Goal: Use online tool/utility: Utilize a website feature to perform a specific function

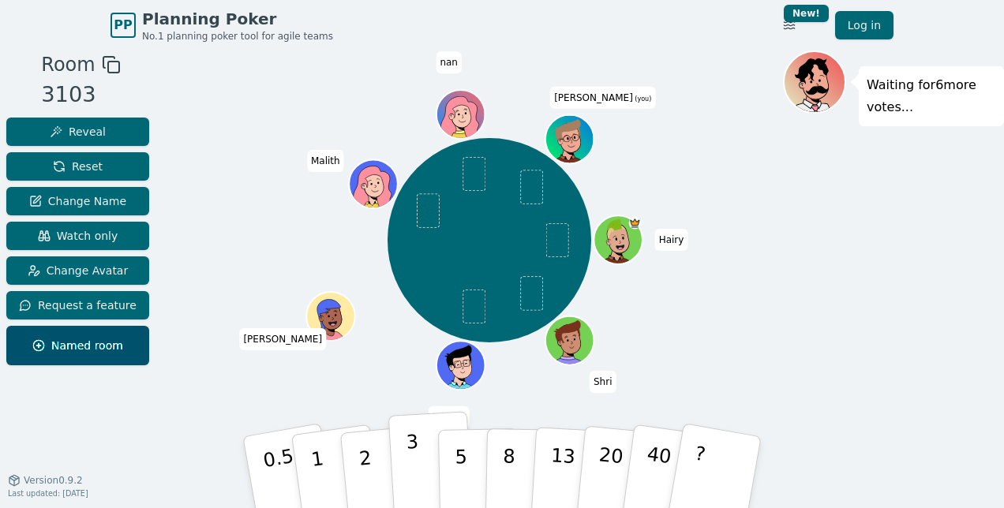
click at [408, 452] on p "3" at bounding box center [414, 474] width 17 height 86
click at [955, 290] on div "Waiting for 5 more votes..." at bounding box center [893, 268] width 221 height 434
click at [410, 459] on p "3" at bounding box center [414, 474] width 17 height 86
click at [642, 481] on button "40" at bounding box center [667, 473] width 94 height 128
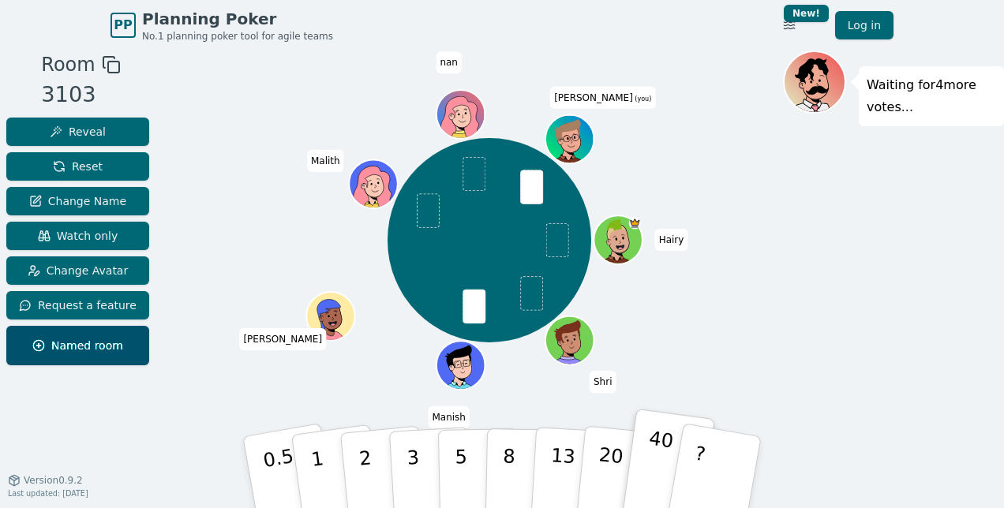
click at [642, 481] on button "40" at bounding box center [667, 473] width 94 height 128
click at [721, 456] on button "?" at bounding box center [715, 472] width 99 height 130
